Goal: Information Seeking & Learning: Understand process/instructions

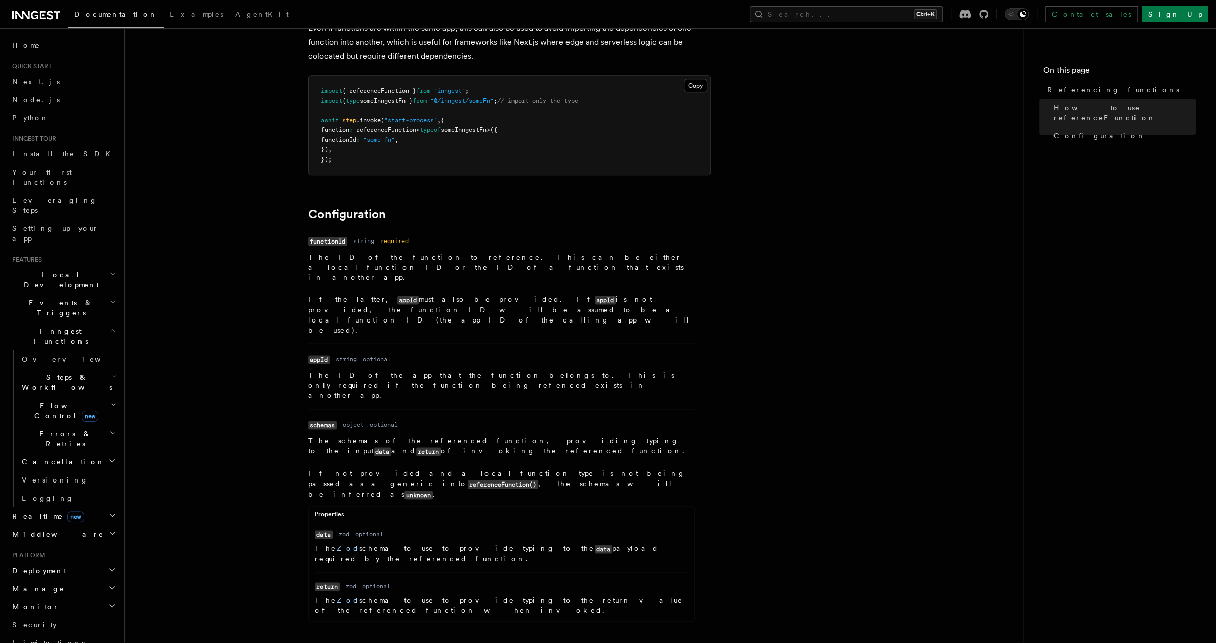
scroll to position [1161, 0]
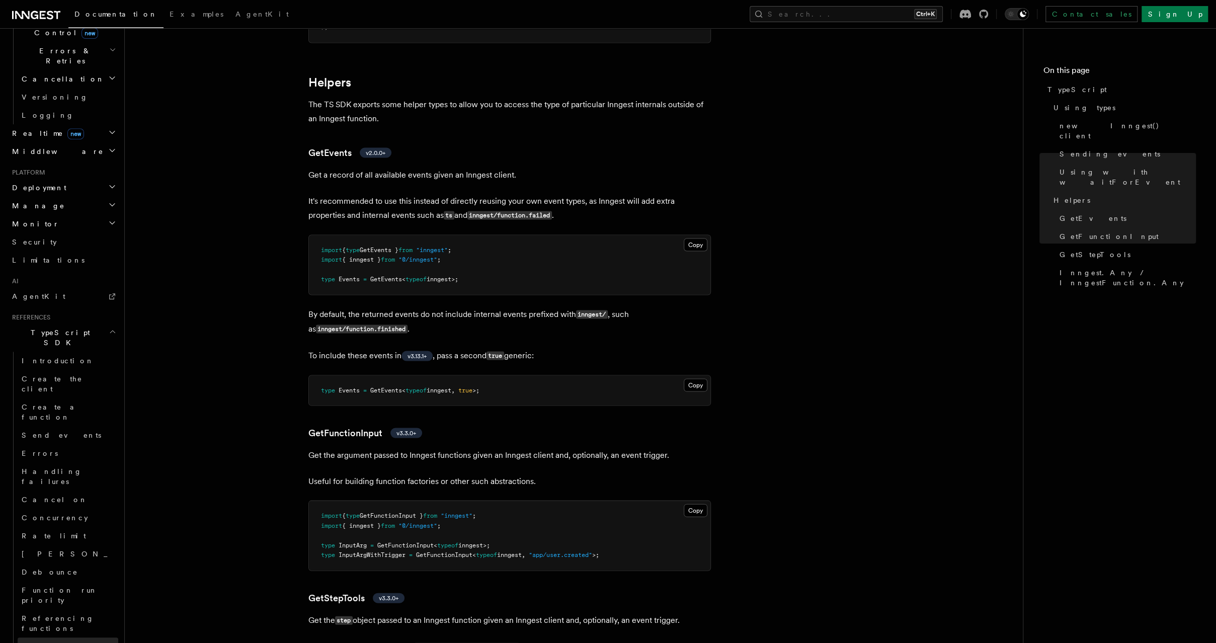
scroll to position [372, 0]
click at [96, 409] on link "Create a function" at bounding box center [68, 423] width 101 height 28
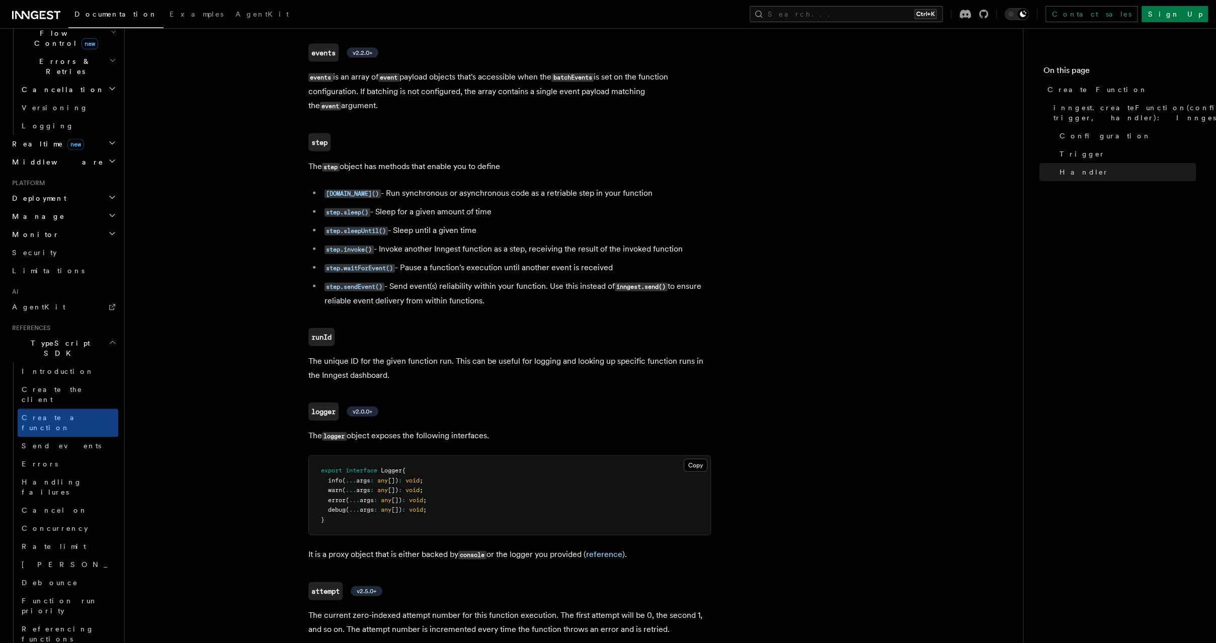
scroll to position [2133, 0]
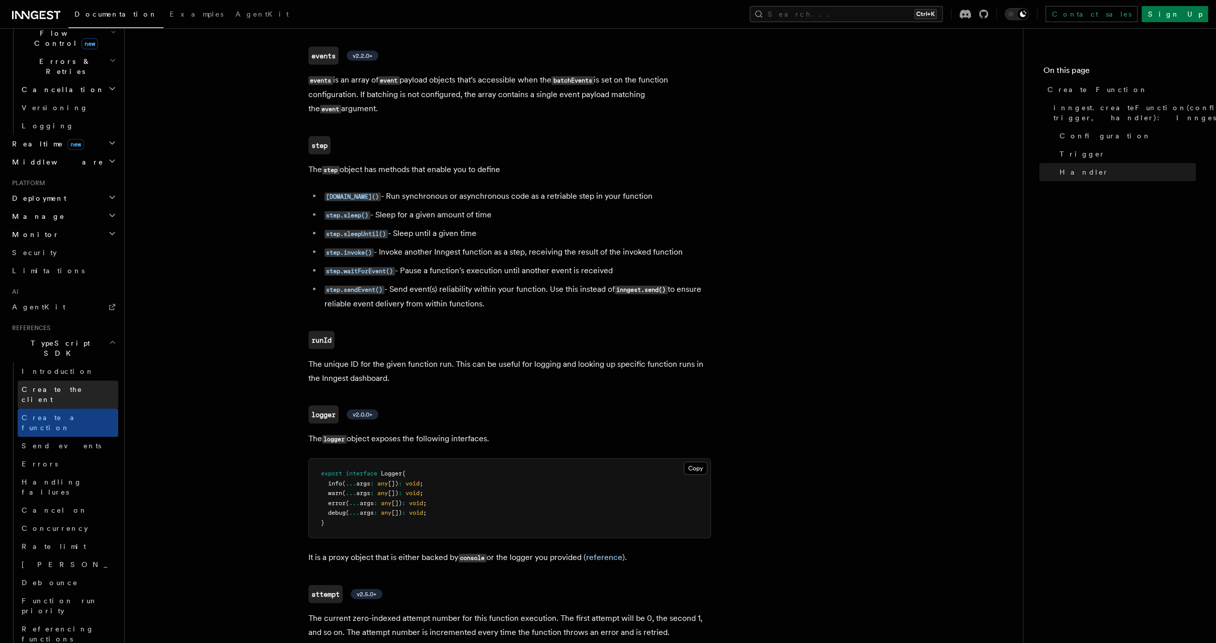
click at [104, 380] on link "Create the client" at bounding box center [68, 394] width 101 height 28
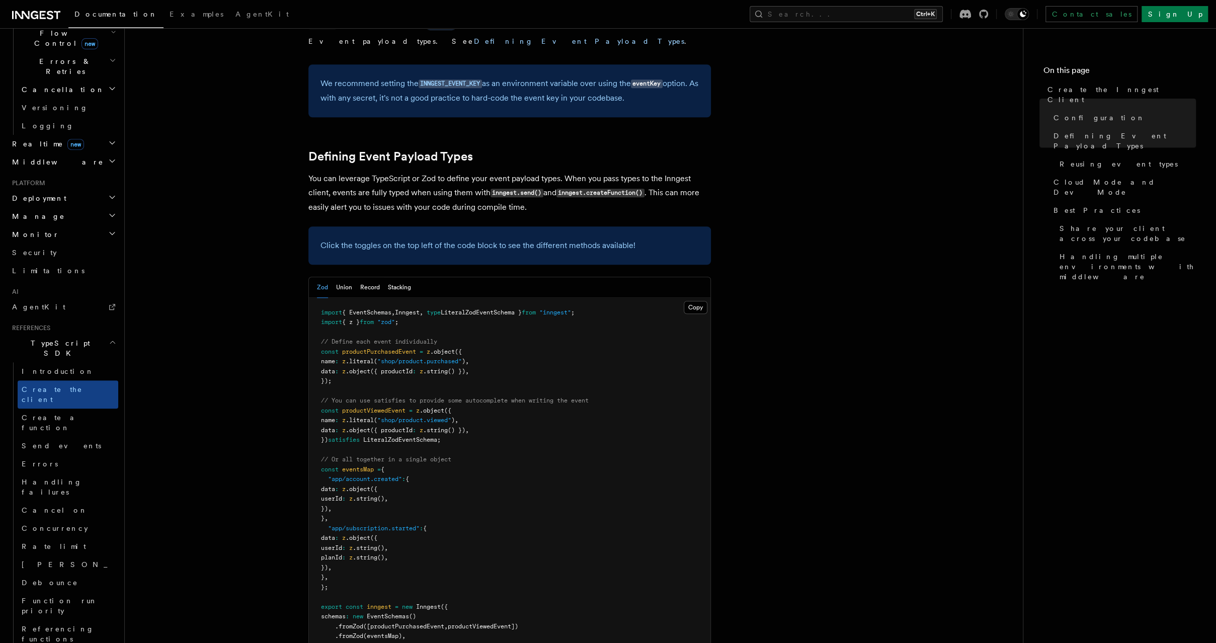
scroll to position [795, 0]
click at [340, 276] on button "Union" at bounding box center [344, 286] width 16 height 21
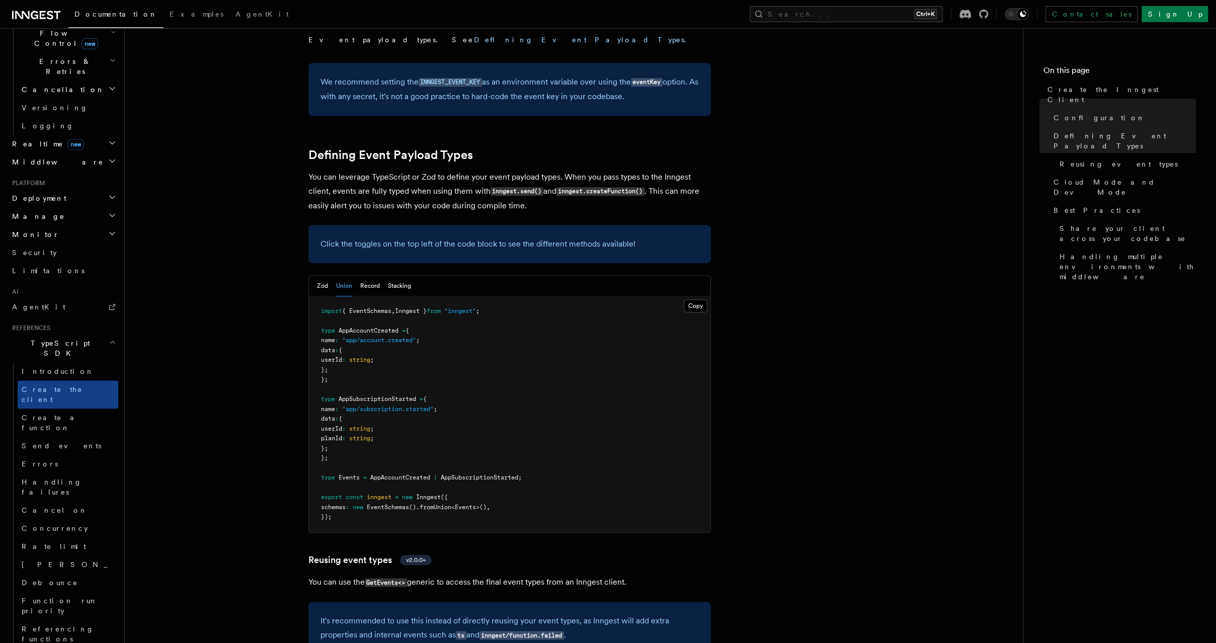
click at [354, 276] on div "Zod Union Record Stacking" at bounding box center [364, 286] width 94 height 21
click at [365, 276] on button "Record" at bounding box center [370, 286] width 20 height 21
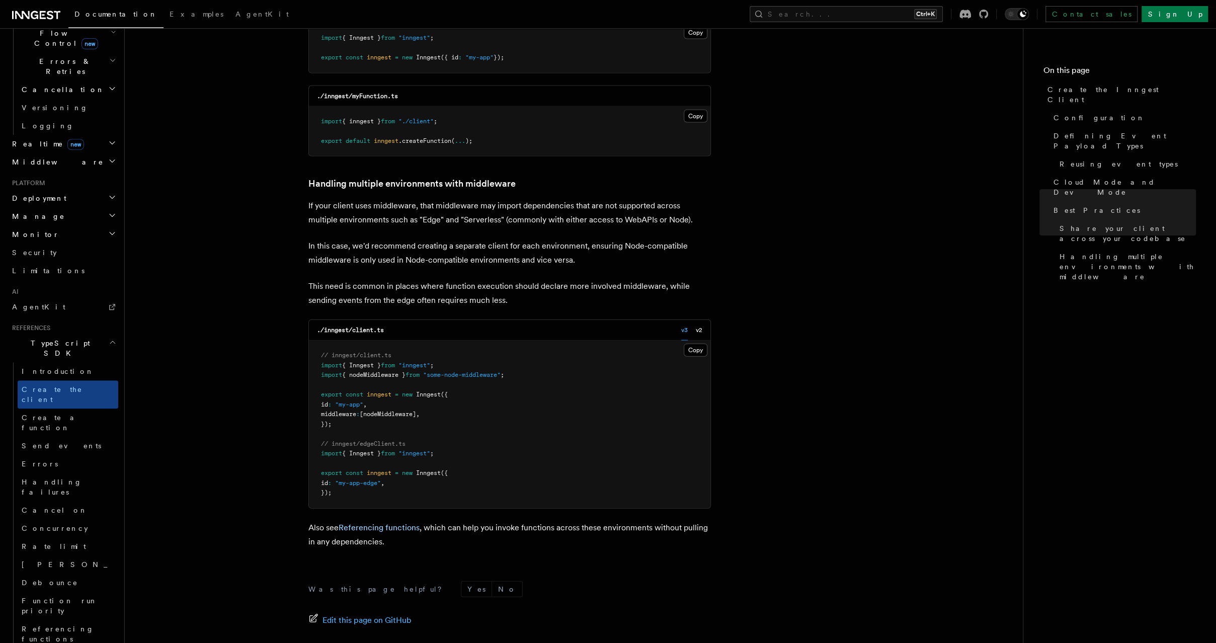
scroll to position [1995, 0]
